Goal: Task Accomplishment & Management: Use online tool/utility

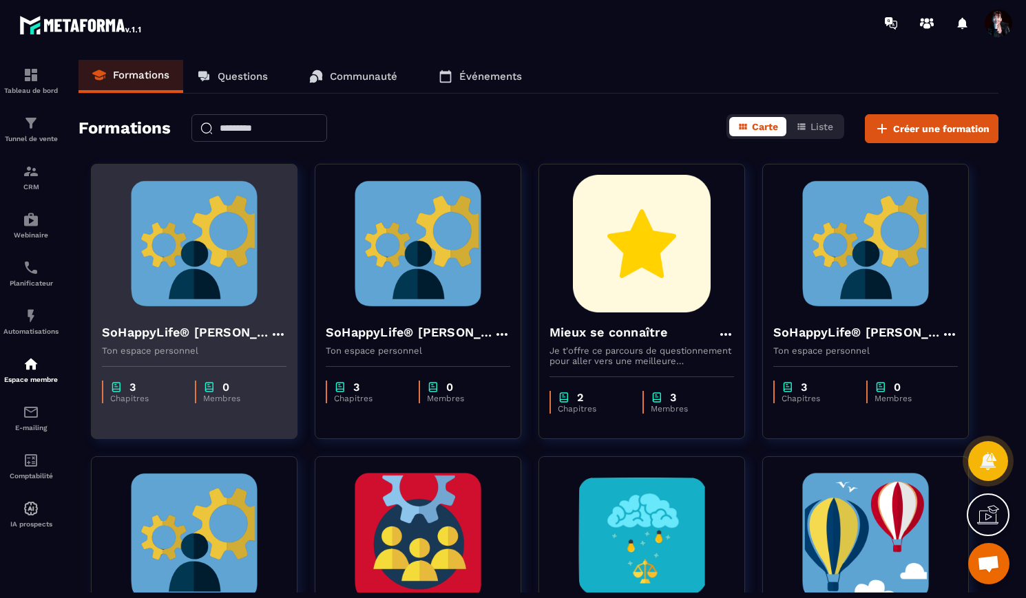
click at [191, 291] on img at bounding box center [194, 244] width 185 height 138
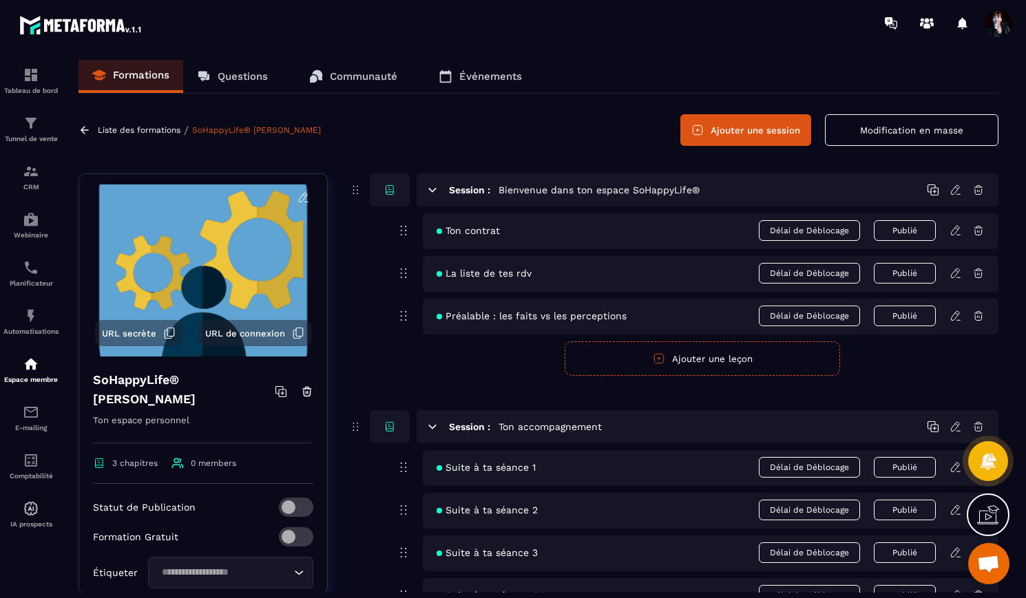
click at [120, 129] on p "Liste des formations" at bounding box center [139, 130] width 83 height 10
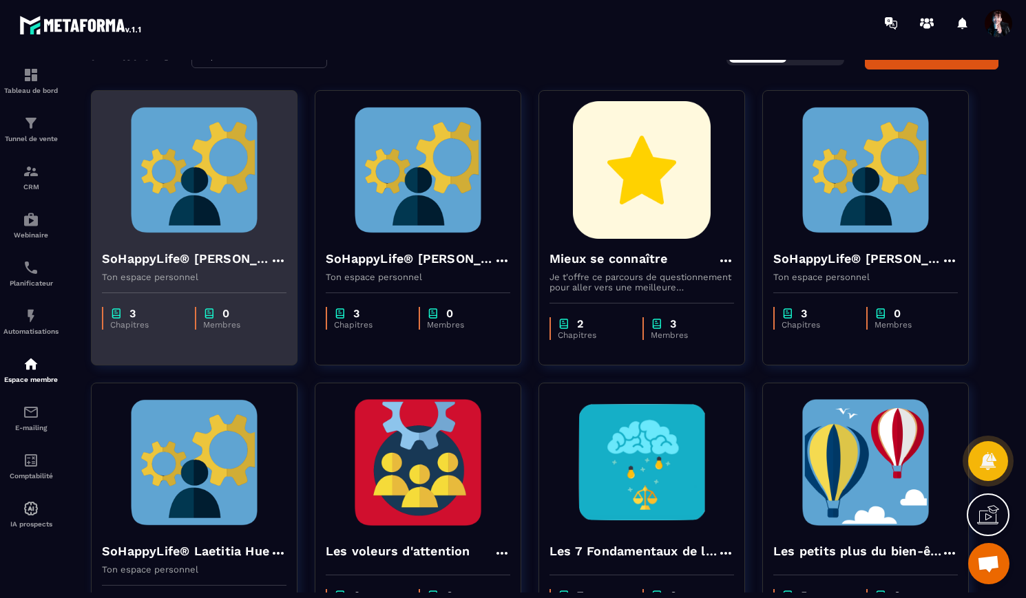
scroll to position [76, 0]
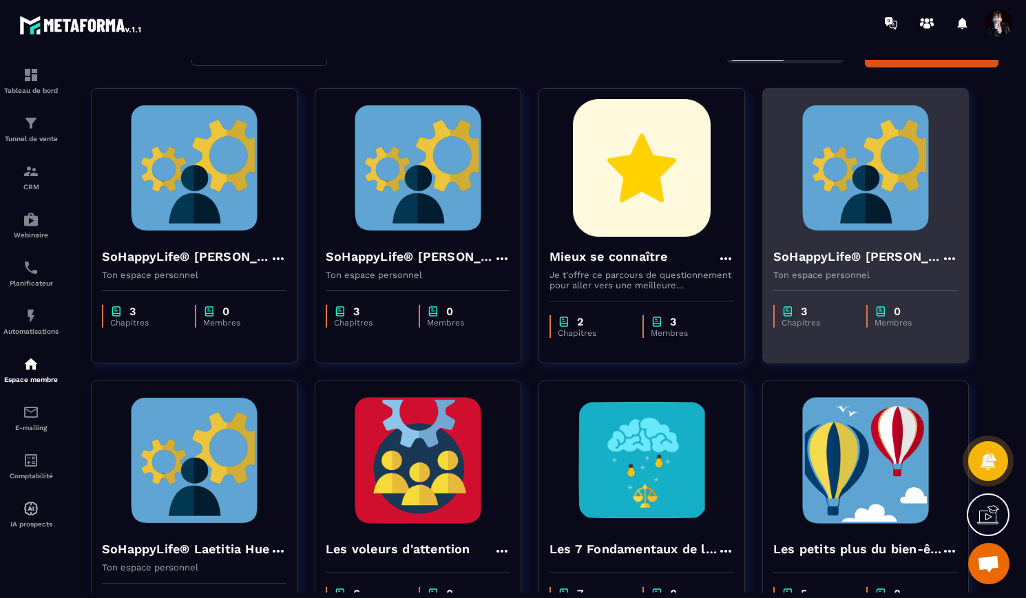
click at [949, 117] on img at bounding box center [865, 168] width 185 height 138
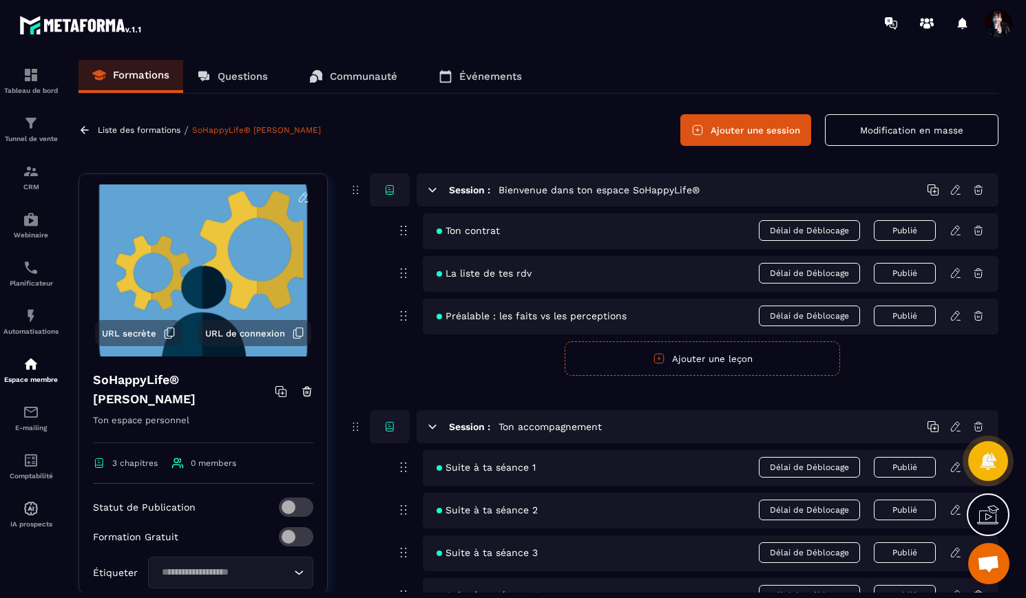
click at [158, 128] on p "Liste des formations" at bounding box center [139, 130] width 83 height 10
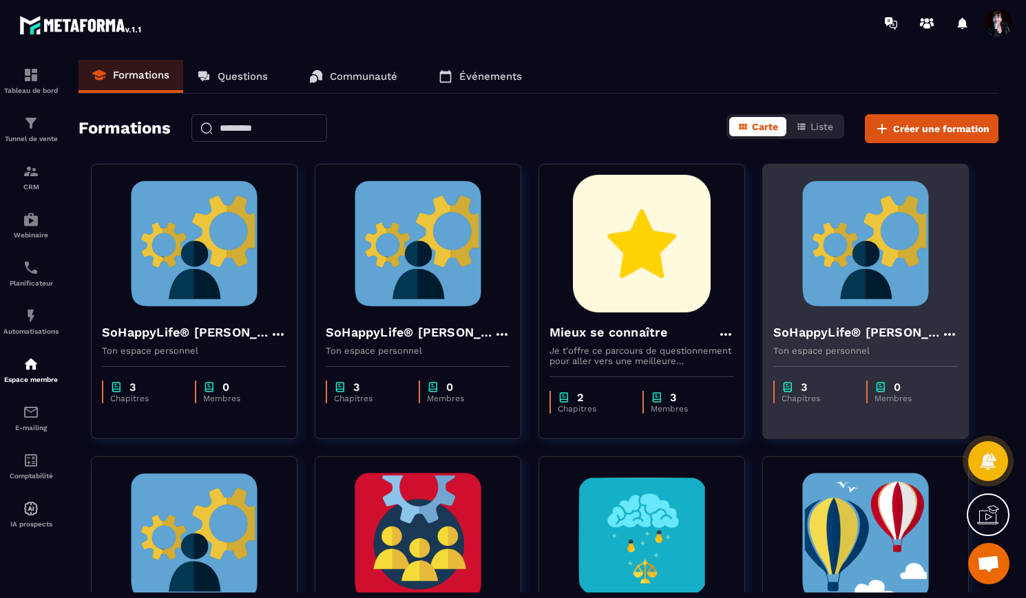
click at [951, 335] on icon at bounding box center [949, 334] width 17 height 17
click at [979, 388] on button "Dupliquer" at bounding box center [990, 387] width 86 height 25
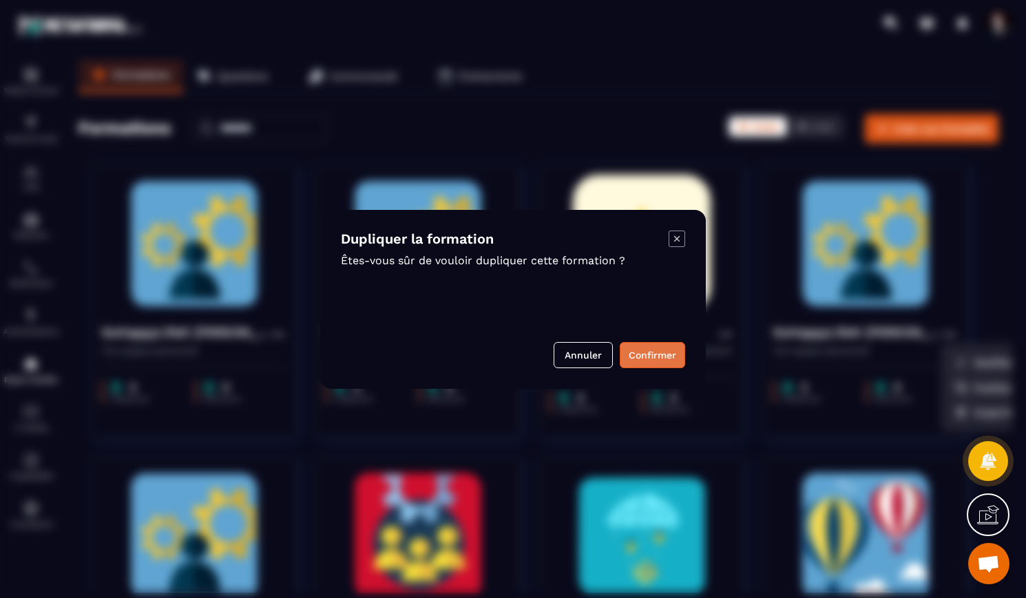
click at [664, 354] on button "Confirmer" at bounding box center [652, 355] width 65 height 26
